Goal: Task Accomplishment & Management: Manage account settings

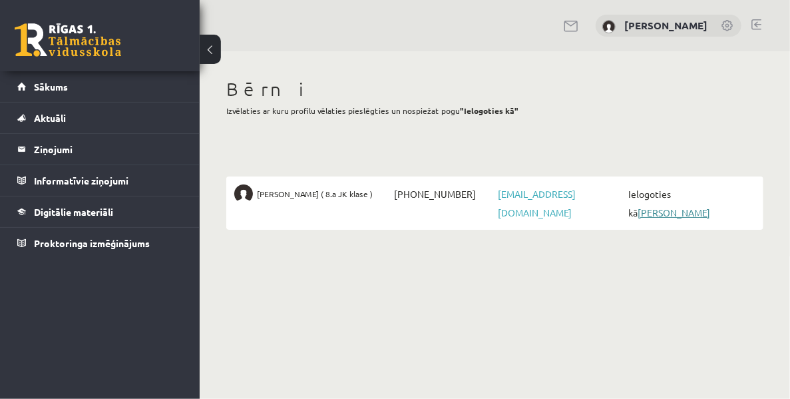
click at [692, 206] on link "[PERSON_NAME]" at bounding box center [674, 212] width 73 height 12
click at [757, 19] on link at bounding box center [756, 24] width 10 height 11
